Goal: Find specific page/section: Find specific page/section

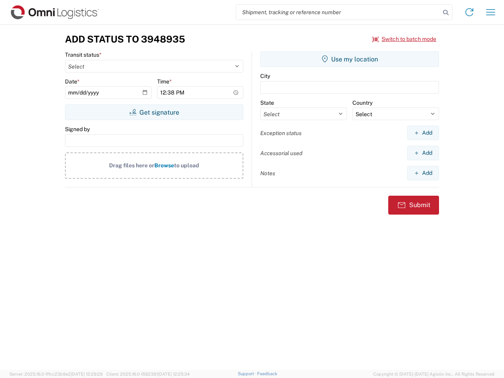
click at [338, 12] on input "search" at bounding box center [338, 12] width 204 height 15
click at [446, 13] on icon at bounding box center [445, 12] width 11 height 11
click at [469, 12] on icon at bounding box center [469, 12] width 13 height 13
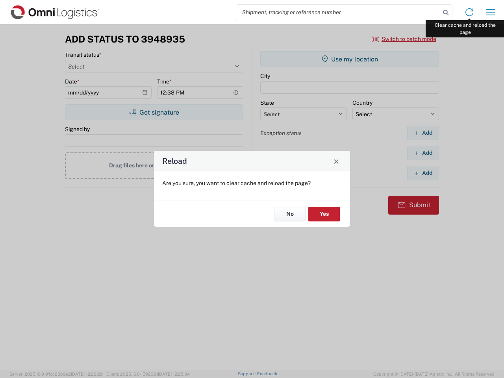
click at [491, 12] on div "Reload Are you sure, you want to clear cache and reload the page? No Yes" at bounding box center [252, 189] width 504 height 378
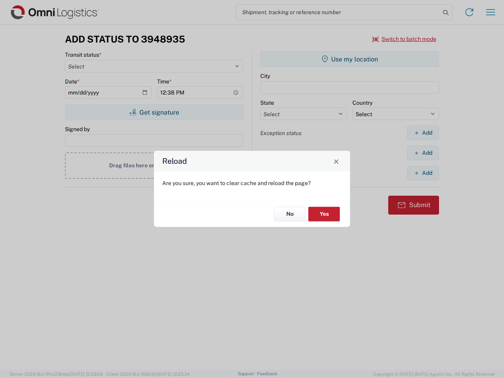
click at [404, 39] on div "Reload Are you sure, you want to clear cache and reload the page? No Yes" at bounding box center [252, 189] width 504 height 378
click at [154, 112] on div "Reload Are you sure, you want to clear cache and reload the page? No Yes" at bounding box center [252, 189] width 504 height 378
click at [350, 59] on div "Reload Are you sure, you want to clear cache and reload the page? No Yes" at bounding box center [252, 189] width 504 height 378
click at [423, 133] on div "Reload Are you sure, you want to clear cache and reload the page? No Yes" at bounding box center [252, 189] width 504 height 378
click at [423, 153] on div "Reload Are you sure, you want to clear cache and reload the page? No Yes" at bounding box center [252, 189] width 504 height 378
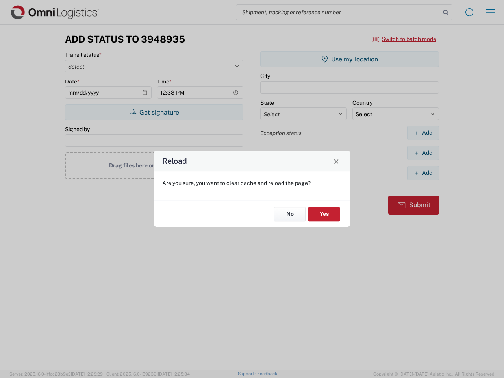
click at [423, 173] on div "Reload Are you sure, you want to clear cache and reload the page? No Yes" at bounding box center [252, 189] width 504 height 378
